Goal: Information Seeking & Learning: Learn about a topic

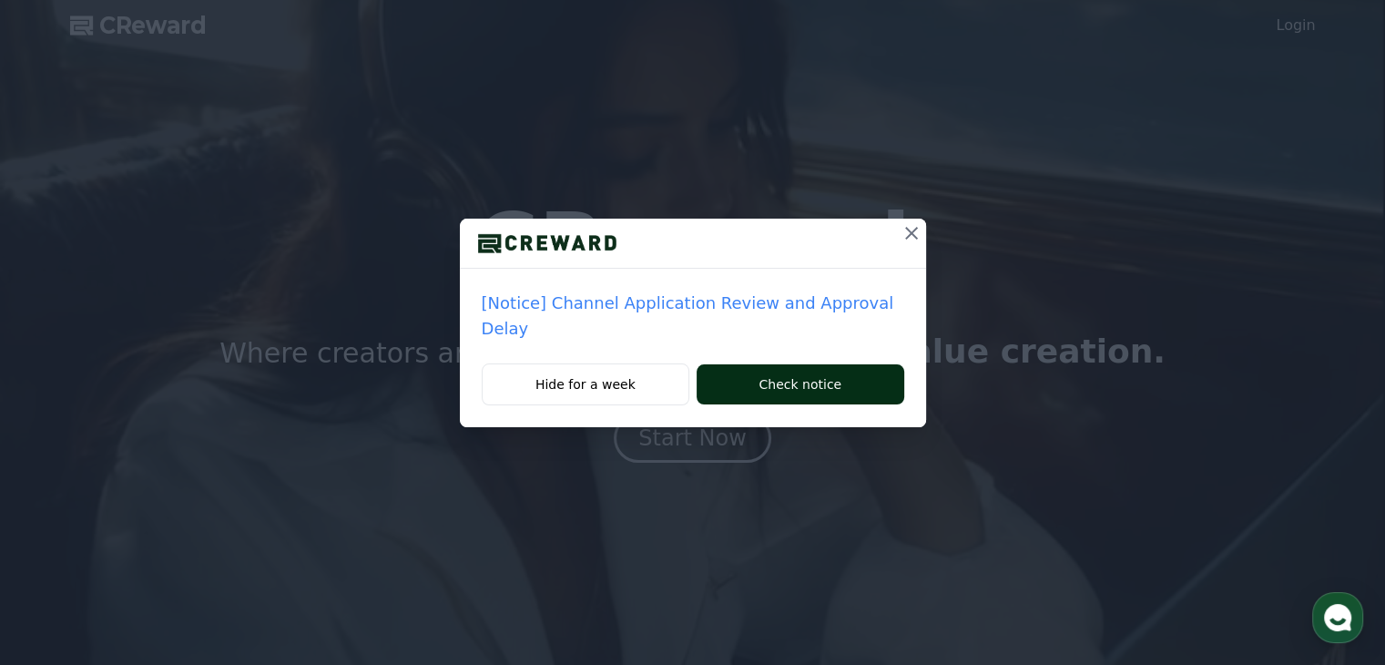
click at [764, 364] on button "Check notice" at bounding box center [800, 384] width 207 height 40
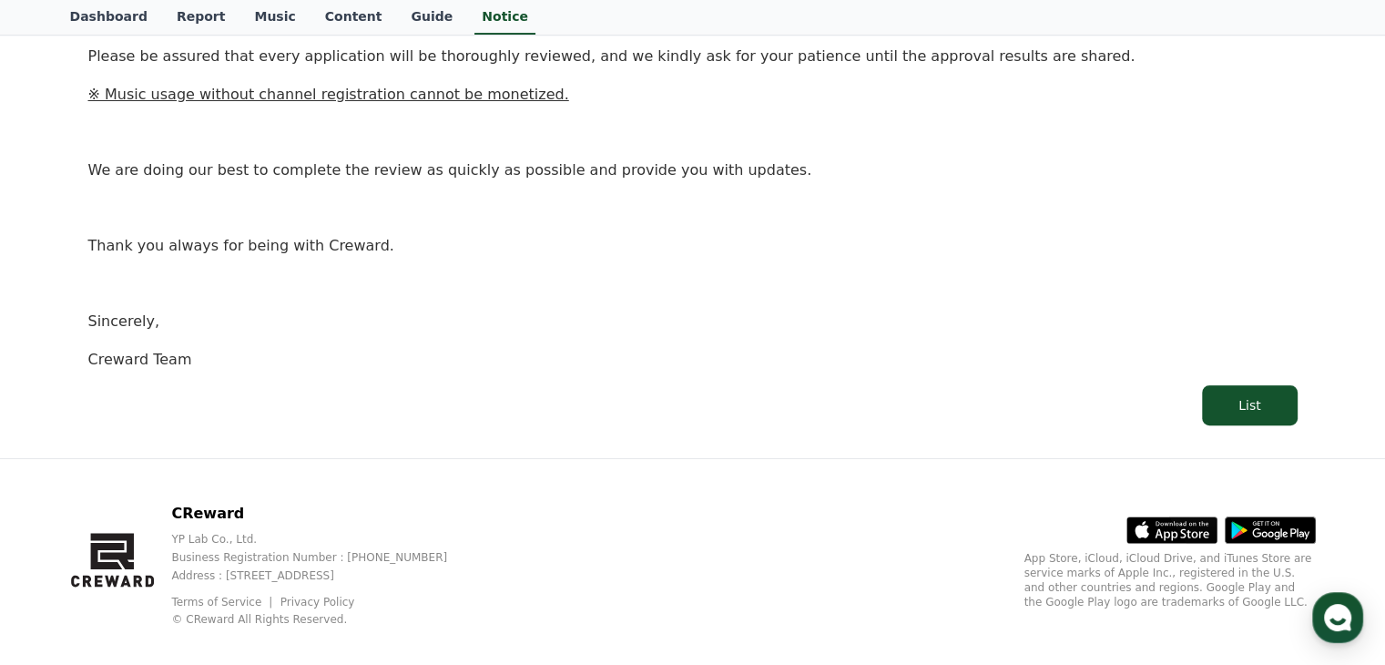
scroll to position [478, 0]
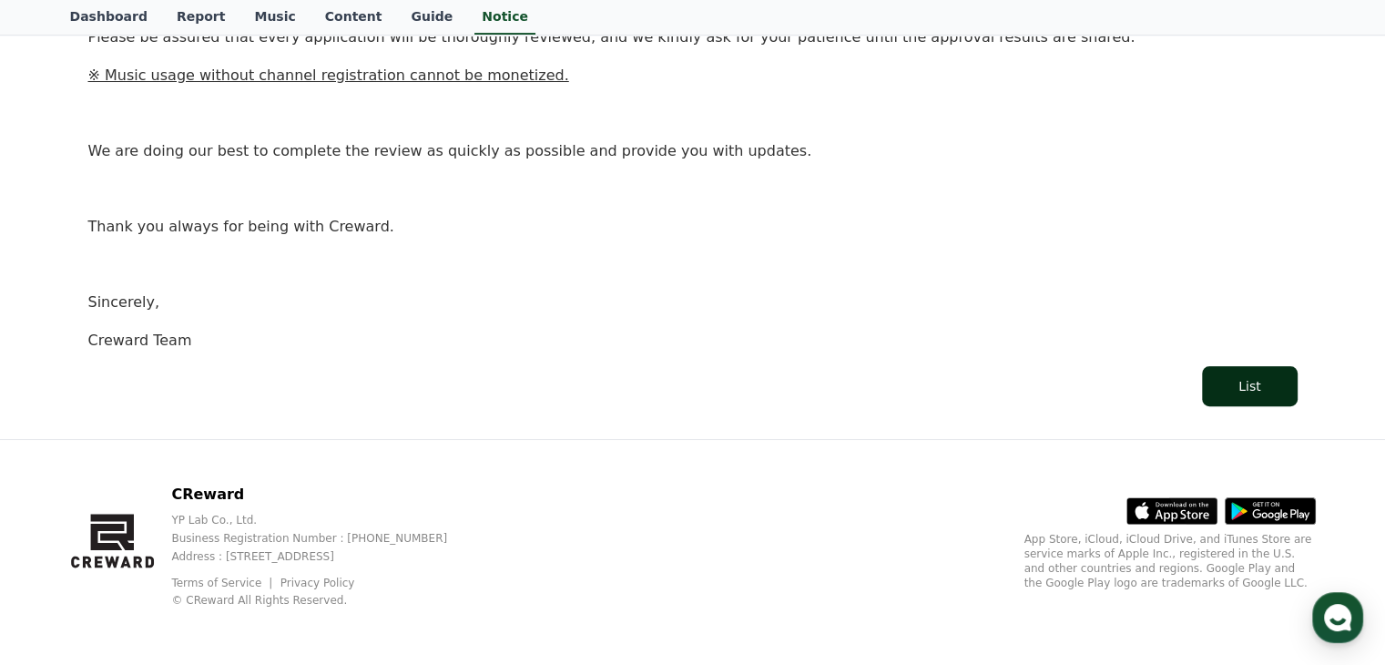
click at [1255, 383] on div "List" at bounding box center [1249, 386] width 22 height 18
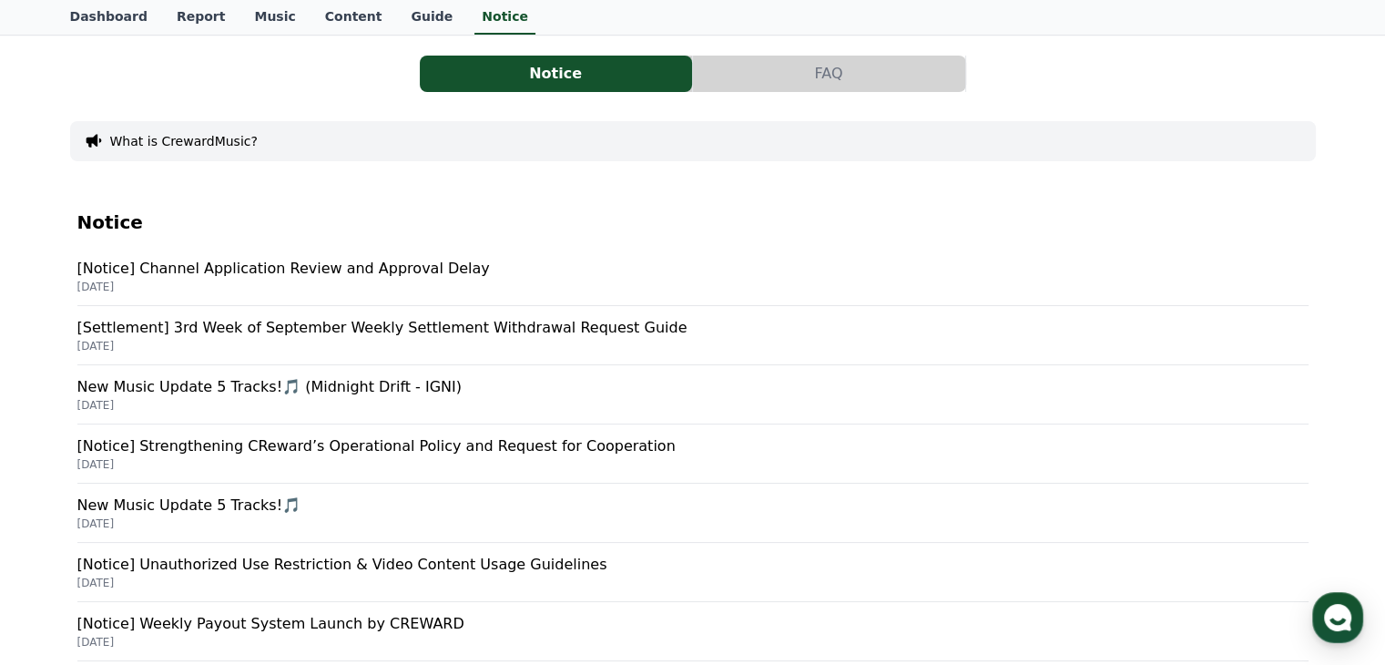
scroll to position [59, 0]
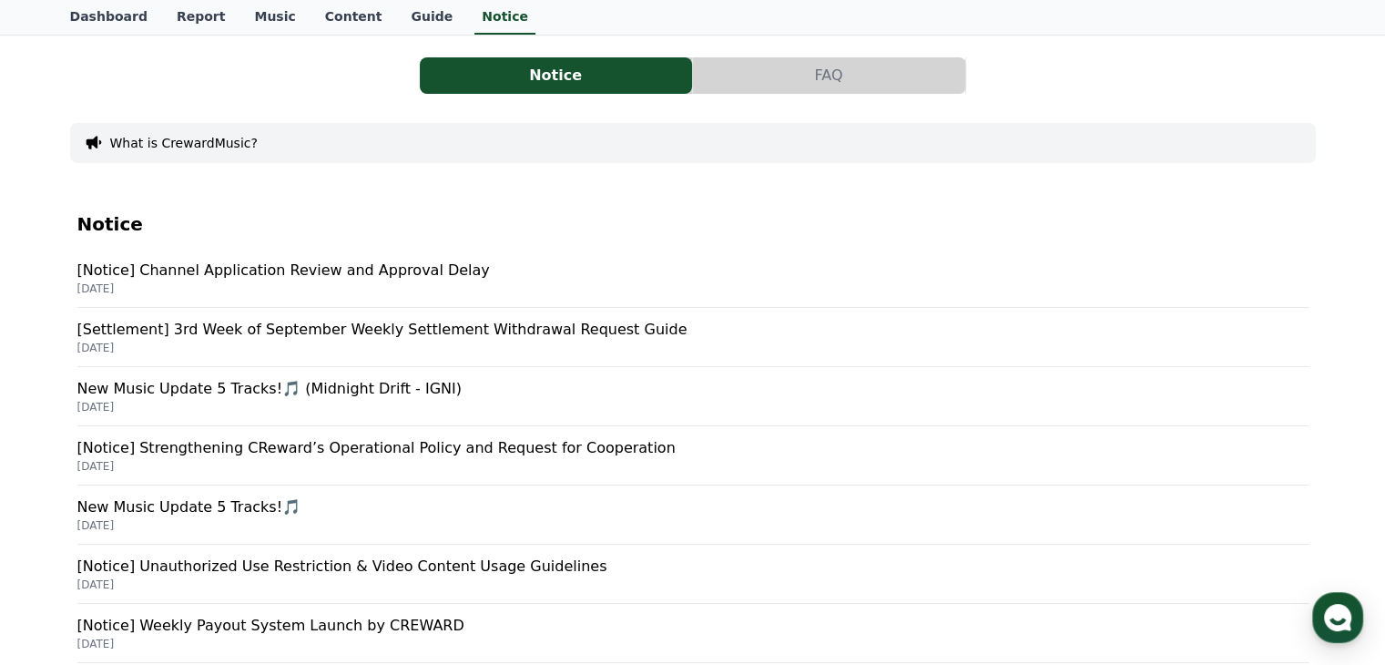
click at [388, 270] on p "[Notice] Channel Application Review and Approval Delay" at bounding box center [692, 270] width 1231 height 22
